Goal: Task Accomplishment & Management: Manage account settings

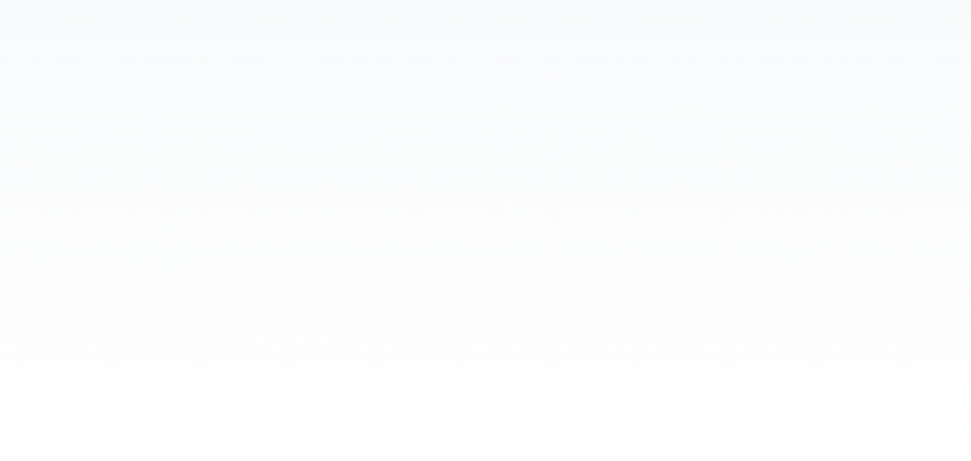
click at [401, 248] on body at bounding box center [485, 230] width 971 height 461
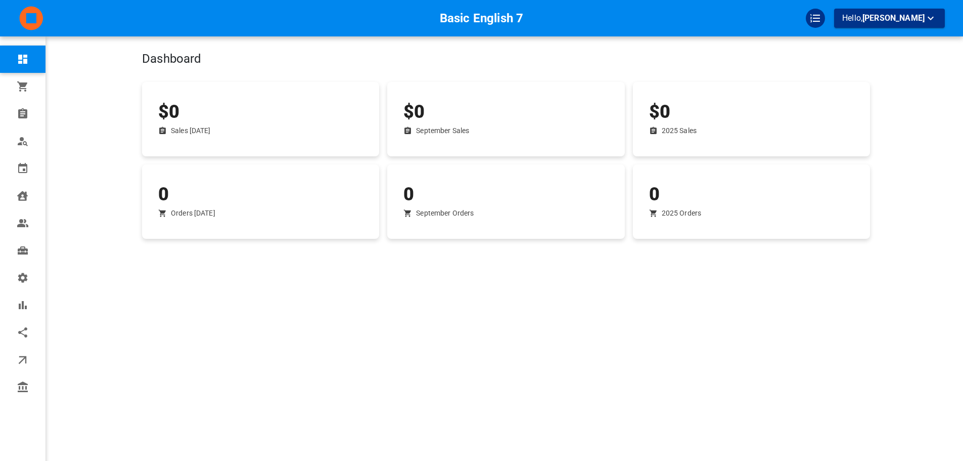
click at [374, 83] on div "$0 Sales Today" at bounding box center [260, 119] width 237 height 74
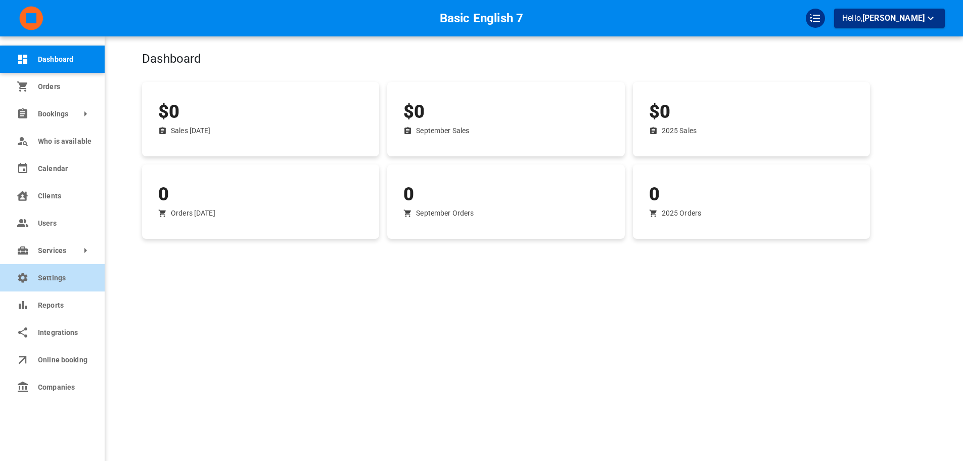
click at [32, 287] on link "Settings" at bounding box center [52, 277] width 105 height 27
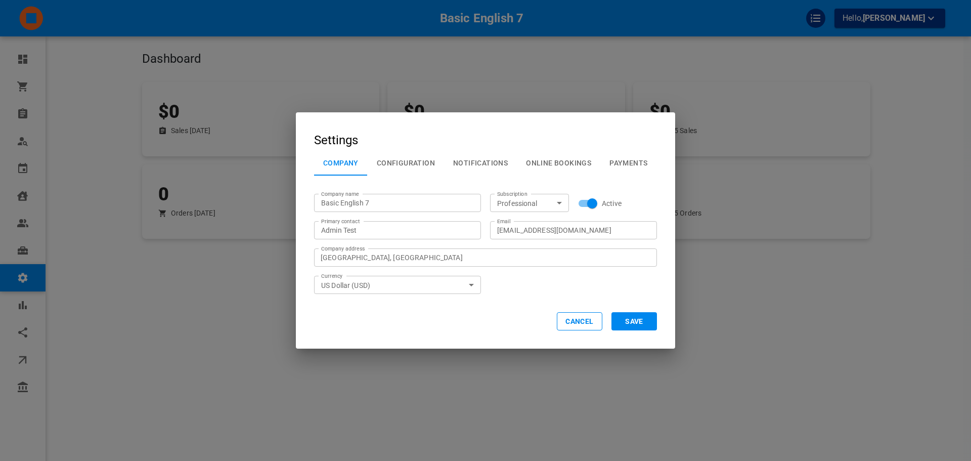
click at [602, 291] on div "Company name Basic English 7 Company name Subscription Professional Subscriptio…" at bounding box center [481, 239] width 352 height 109
click at [595, 320] on button "Cancel" at bounding box center [580, 321] width 46 height 18
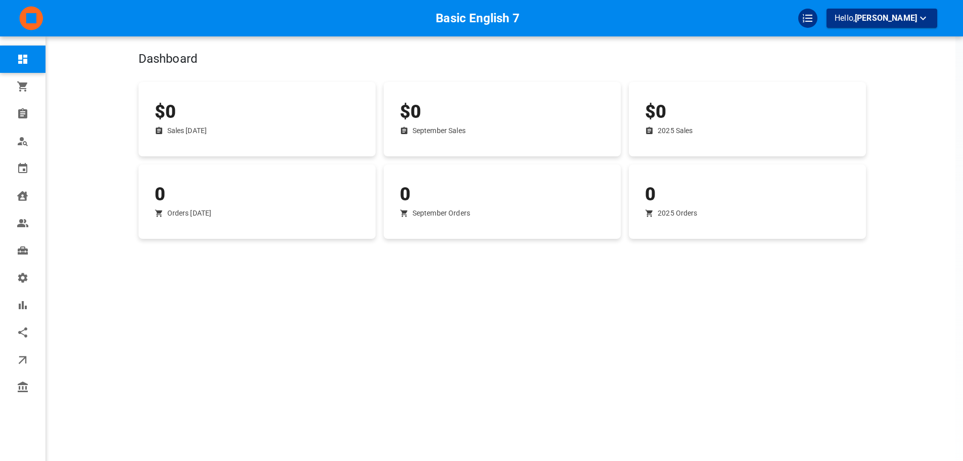
click at [694, 285] on div "Dashboard $0 Sales Today $0 September Sales $0 2025 Sales 0 Orders Today 0 Sept…" at bounding box center [503, 245] width 728 height 461
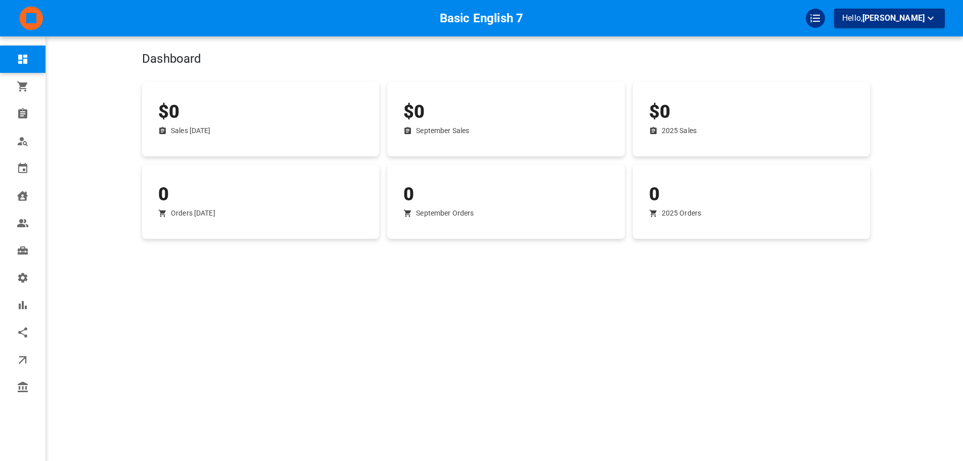
click at [554, 72] on div "$0 Sales Today $0 September Sales $0 2025 Sales 0 Orders Today 0 September Orde…" at bounding box center [502, 151] width 736 height 175
click at [671, 56] on h4 "Dashboard" at bounding box center [442, 59] width 600 height 15
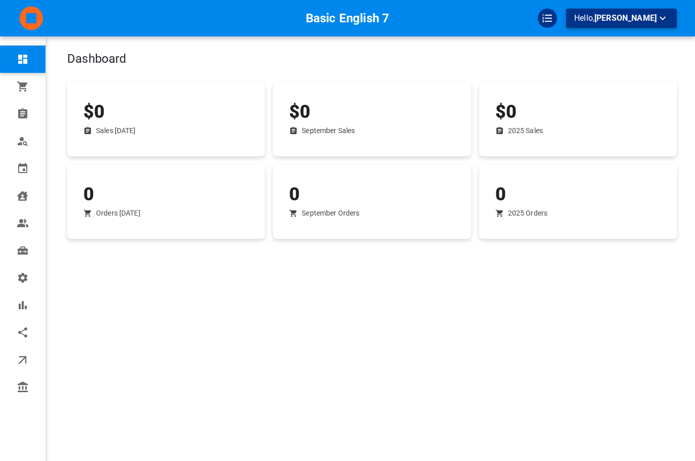
click at [647, 21] on span "Omar Tahir" at bounding box center [626, 18] width 62 height 10
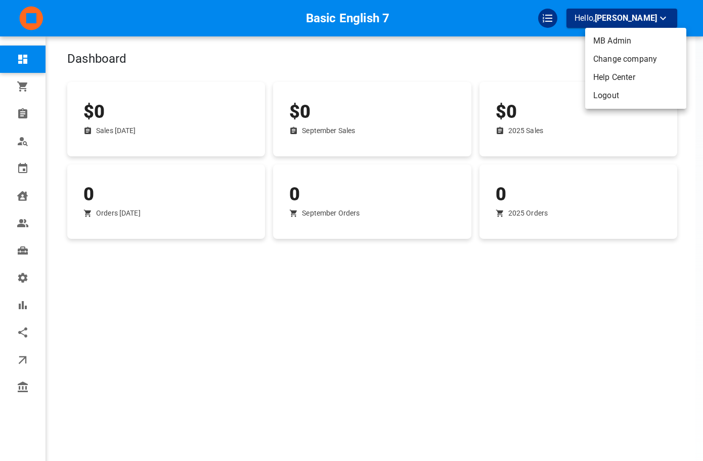
click at [614, 91] on li "Logout" at bounding box center [635, 95] width 101 height 18
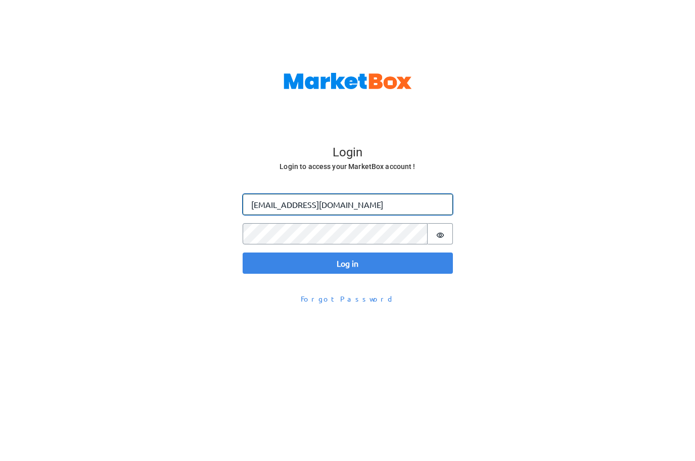
click at [275, 209] on input "[EMAIL_ADDRESS][DOMAIN_NAME]" at bounding box center [348, 204] width 210 height 21
click at [271, 210] on input "[EMAIL_ADDRESS][DOMAIN_NAME]" at bounding box center [348, 204] width 210 height 21
type input "[PERSON_NAME][EMAIL_ADDRESS][DOMAIN_NAME]"
click at [243, 252] on button "Log in" at bounding box center [348, 262] width 210 height 21
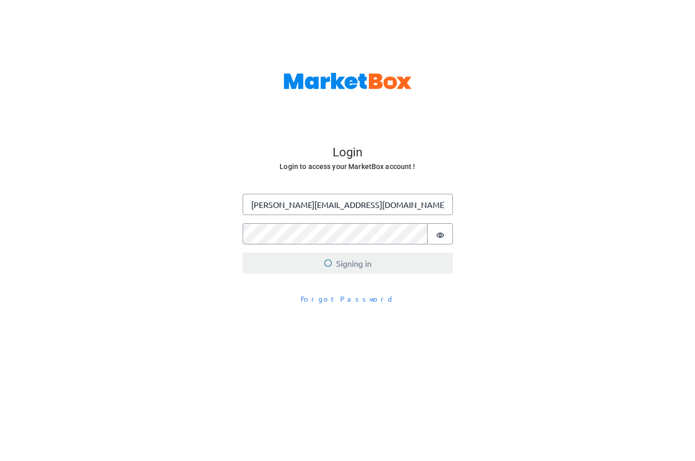
click at [313, 136] on div at bounding box center [347, 70] width 695 height 140
